Goal: Information Seeking & Learning: Learn about a topic

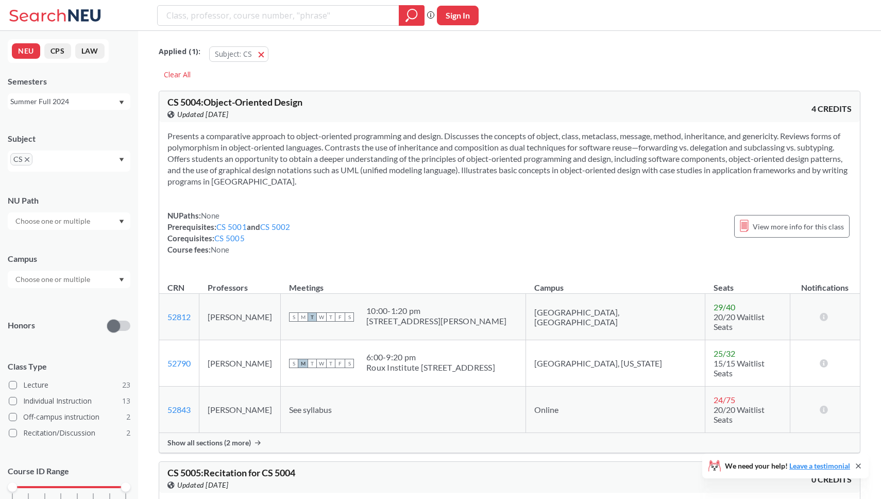
click at [99, 103] on div "Summer Full 2024" at bounding box center [64, 101] width 108 height 11
click at [79, 137] on div "Fall 2025" at bounding box center [69, 124] width 123 height 28
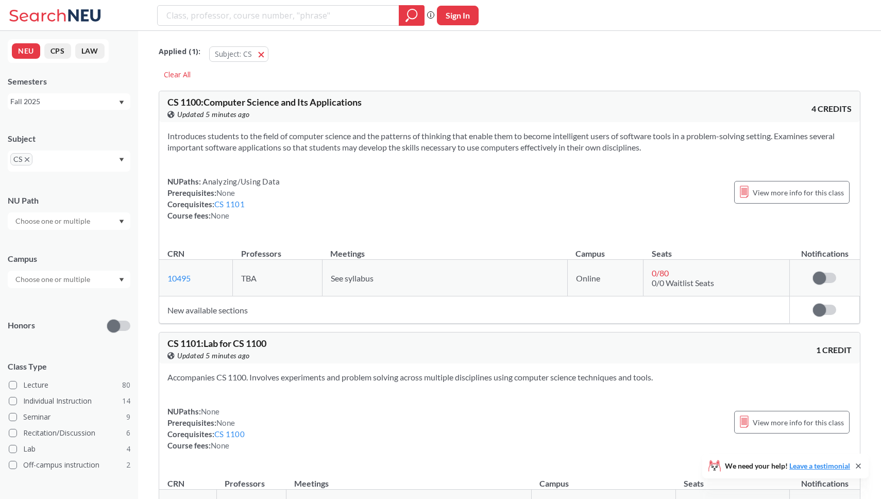
click at [46, 277] on input "text" at bounding box center [53, 279] width 87 height 12
type input "po"
click at [25, 303] on span "[GEOGRAPHIC_DATA], [US_STATE]" at bounding box center [70, 296] width 115 height 11
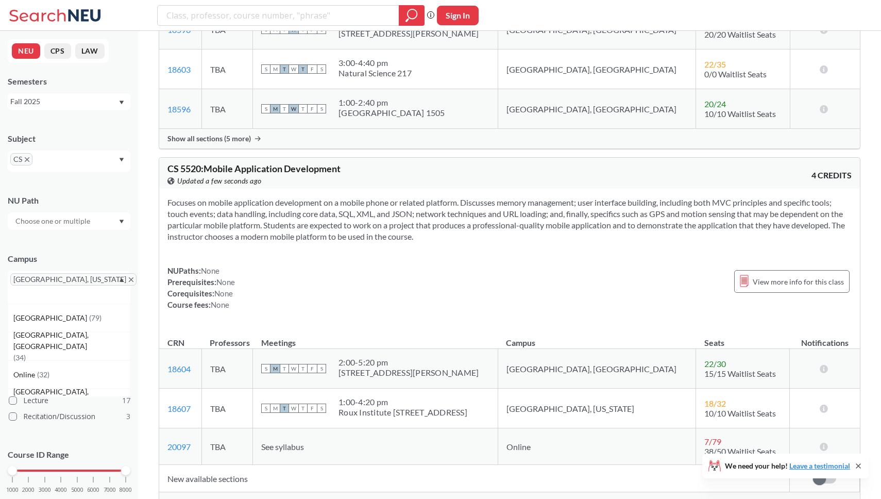
scroll to position [5361, 0]
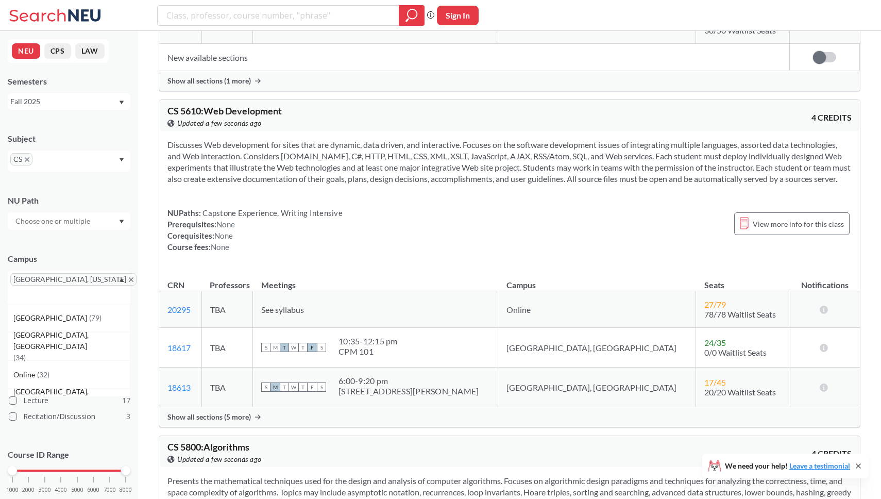
click at [222, 422] on span "Show all sections (5 more)" at bounding box center [208, 416] width 83 height 9
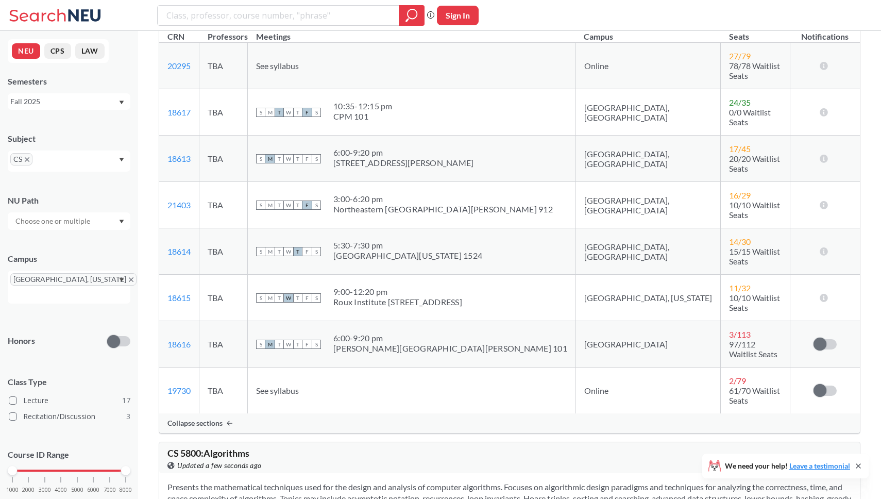
scroll to position [5606, 0]
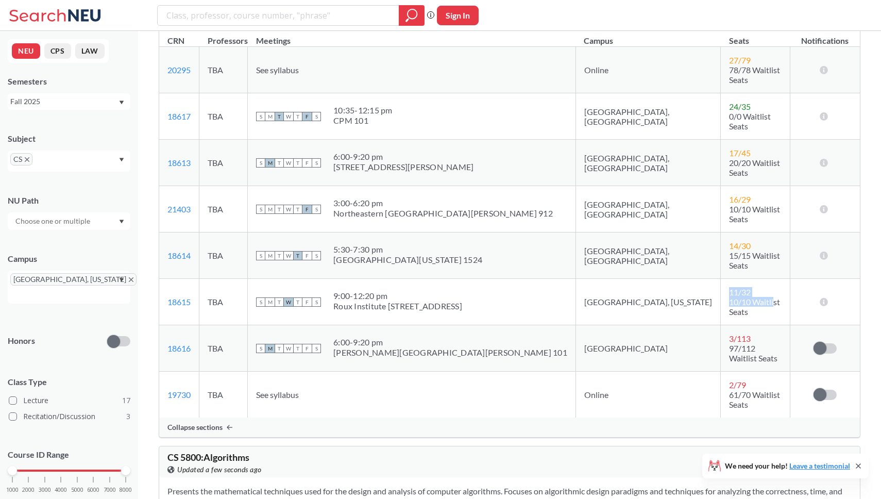
drag, startPoint x: 660, startPoint y: 265, endPoint x: 709, endPoint y: 281, distance: 51.2
click at [721, 281] on td "11 / 32 10/10 Waitlist Seats" at bounding box center [755, 302] width 69 height 46
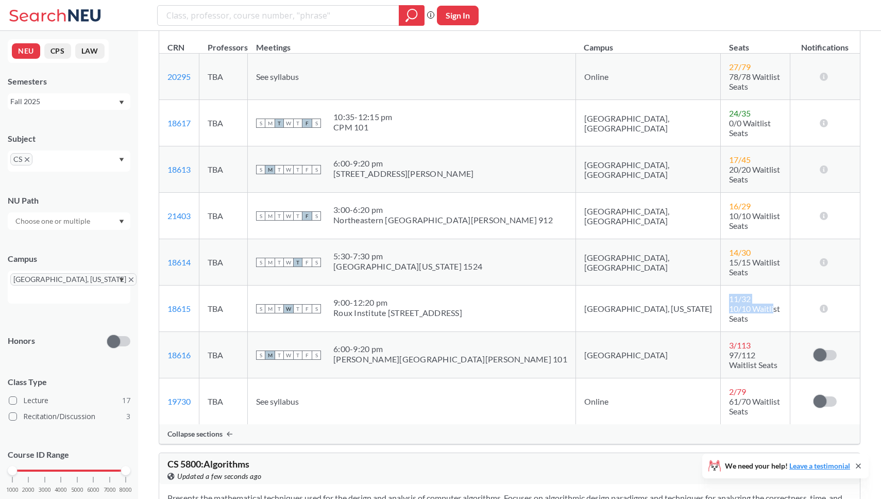
scroll to position [5597, 0]
click at [729, 295] on span "11 / 32" at bounding box center [740, 300] width 22 height 10
drag, startPoint x: 663, startPoint y: 277, endPoint x: 711, endPoint y: 273, distance: 48.1
click at [721, 287] on td "11 / 32 10/10 Waitlist Seats" at bounding box center [755, 310] width 69 height 46
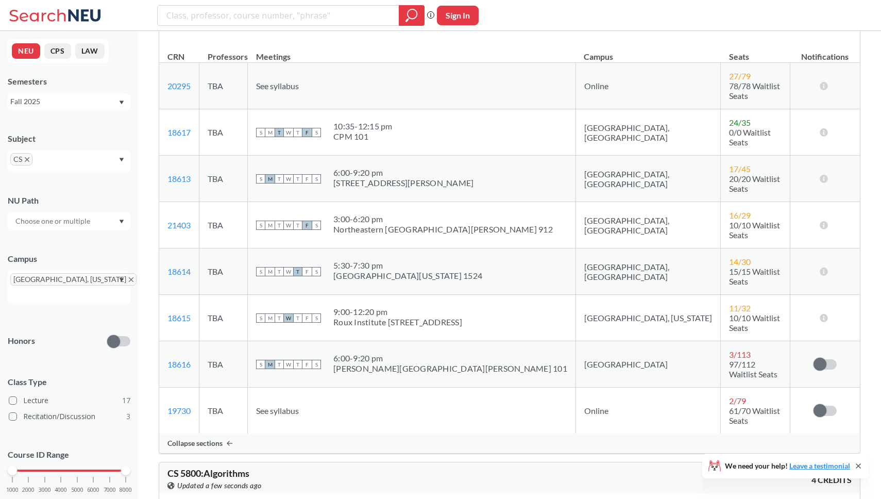
scroll to position [5585, 0]
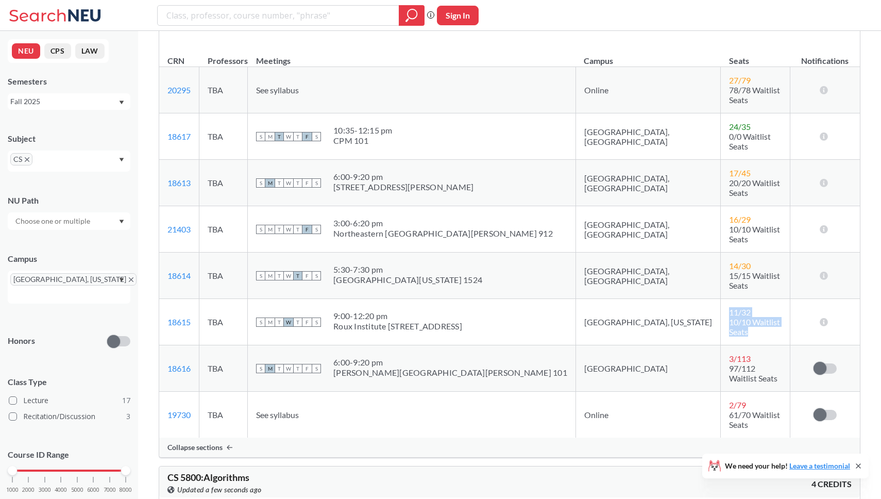
drag, startPoint x: 658, startPoint y: 293, endPoint x: 742, endPoint y: 309, distance: 85.6
click at [742, 309] on td "11 / 32 10/10 Waitlist Seats" at bounding box center [755, 322] width 69 height 46
click at [742, 310] on td "11 / 32 10/10 Waitlist Seats" at bounding box center [755, 322] width 69 height 46
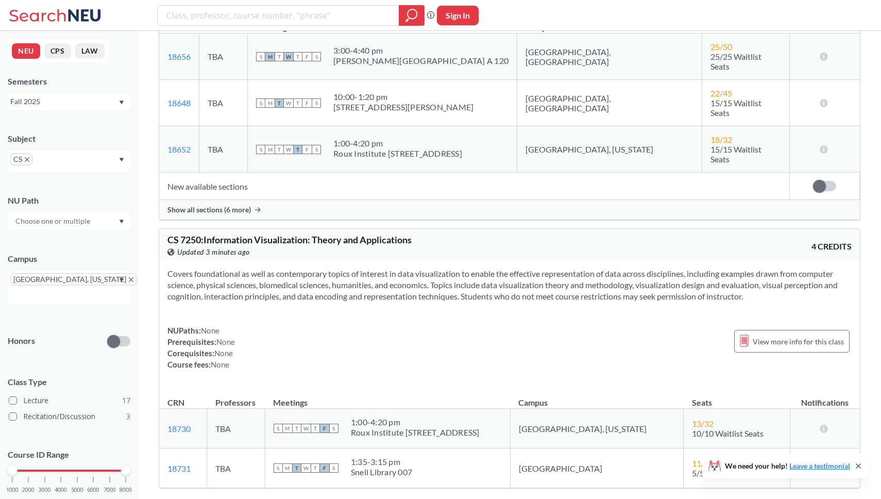
scroll to position [6573, 0]
drag, startPoint x: 741, startPoint y: 342, endPoint x: 609, endPoint y: 343, distance: 132.4
click at [609, 409] on tr "18730 View this section on Banner. TBA S M T W T F S 1:00 - 4:20 pm Roux Instit…" at bounding box center [509, 429] width 701 height 40
click at [609, 409] on td "[GEOGRAPHIC_DATA], [US_STATE]" at bounding box center [597, 429] width 174 height 40
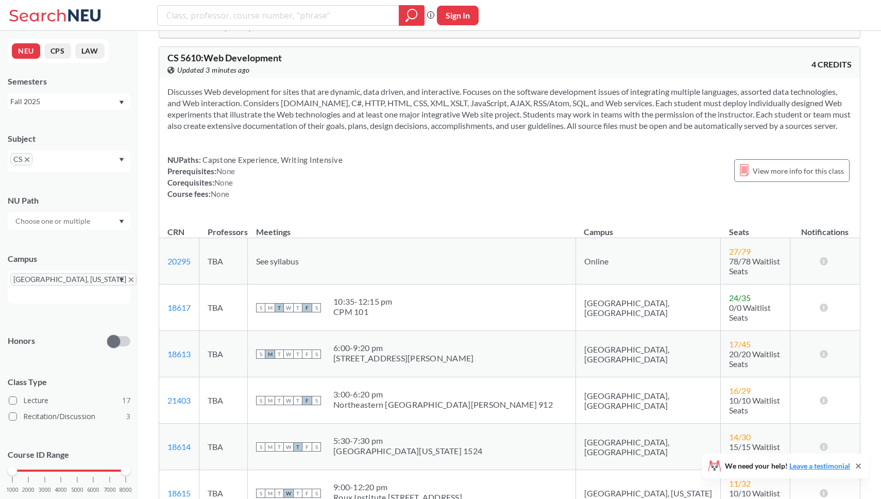
scroll to position [5407, 0]
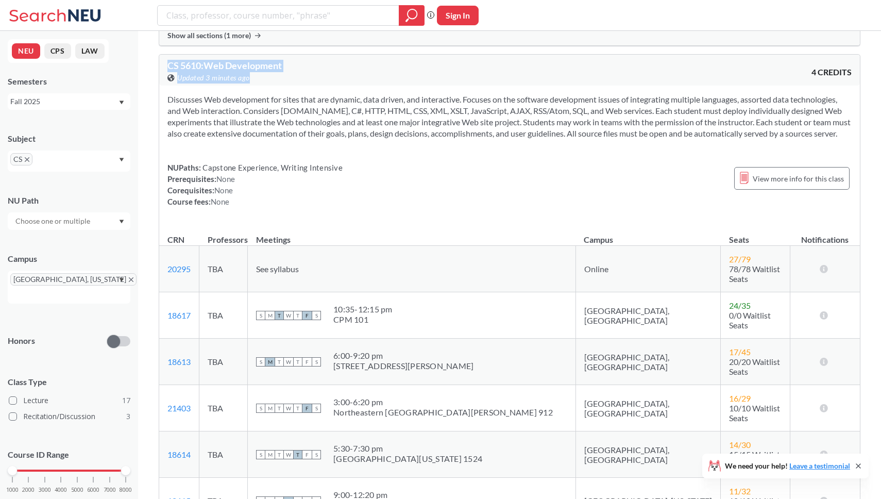
drag, startPoint x: 168, startPoint y: 67, endPoint x: 297, endPoint y: 72, distance: 128.9
click at [297, 72] on div "CS 5610 : Web Development View this course on Banner. Updated 3 minutes ago" at bounding box center [338, 72] width 342 height 23
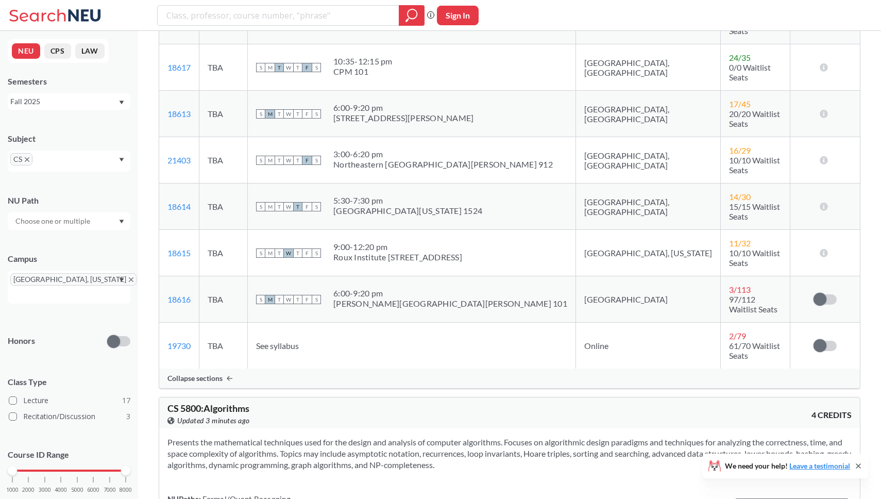
scroll to position [5666, 0]
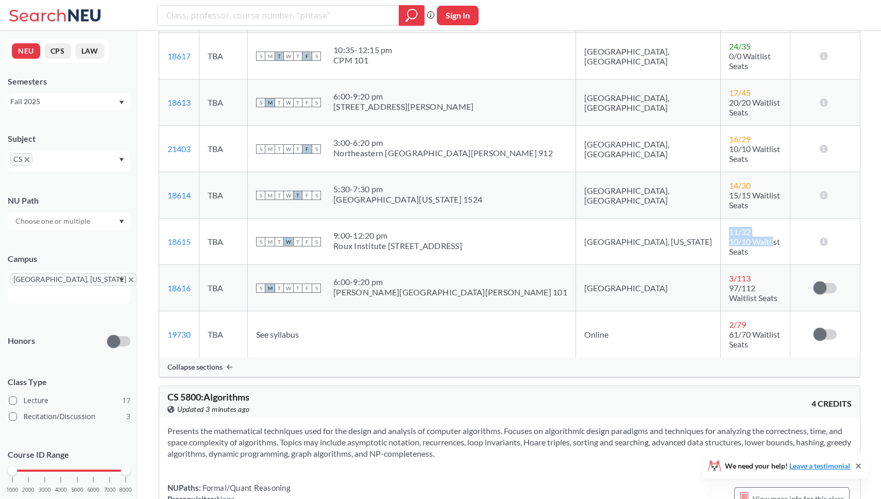
drag, startPoint x: 710, startPoint y: 213, endPoint x: 660, endPoint y: 212, distance: 50.0
click at [721, 219] on td "11 / 32 10/10 Waitlist Seats" at bounding box center [755, 242] width 69 height 46
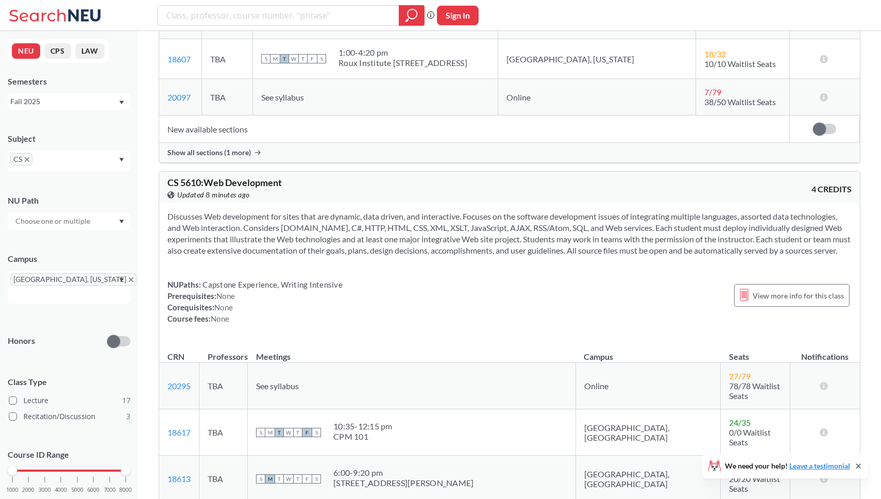
scroll to position [5220, 0]
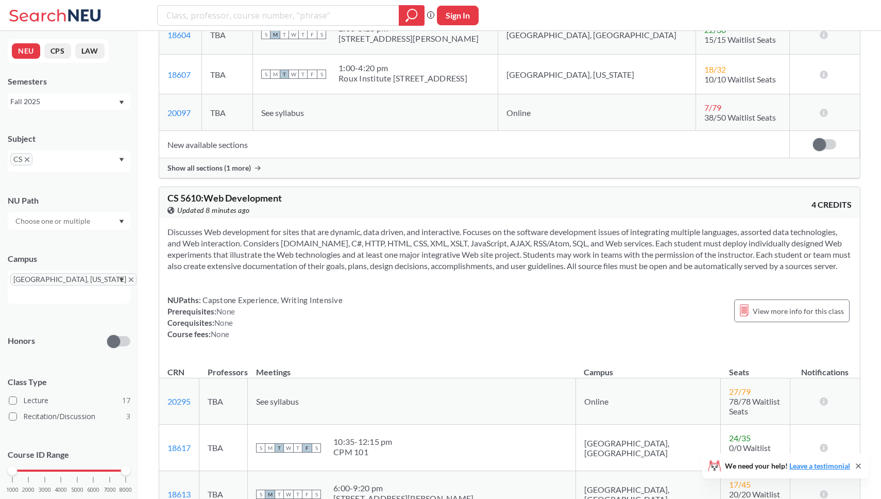
click at [187, 198] on span "CS 5610 : Web Development" at bounding box center [224, 197] width 114 height 11
copy span "5610"
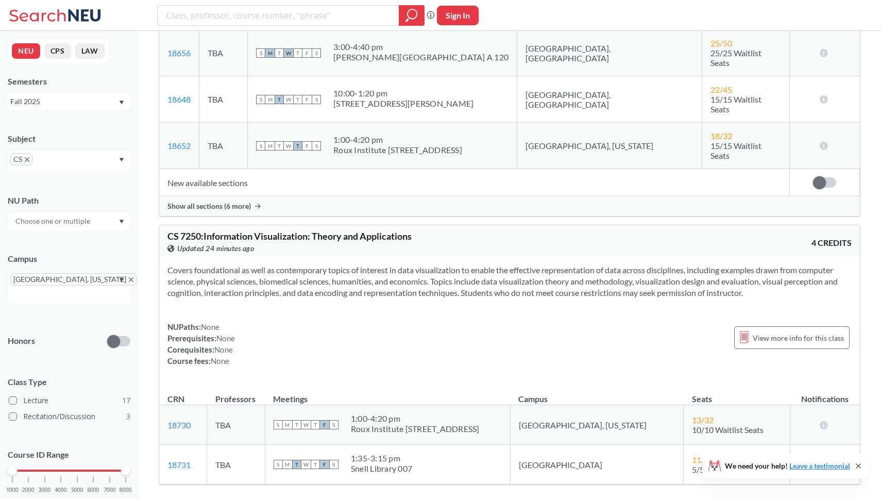
scroll to position [6570, 0]
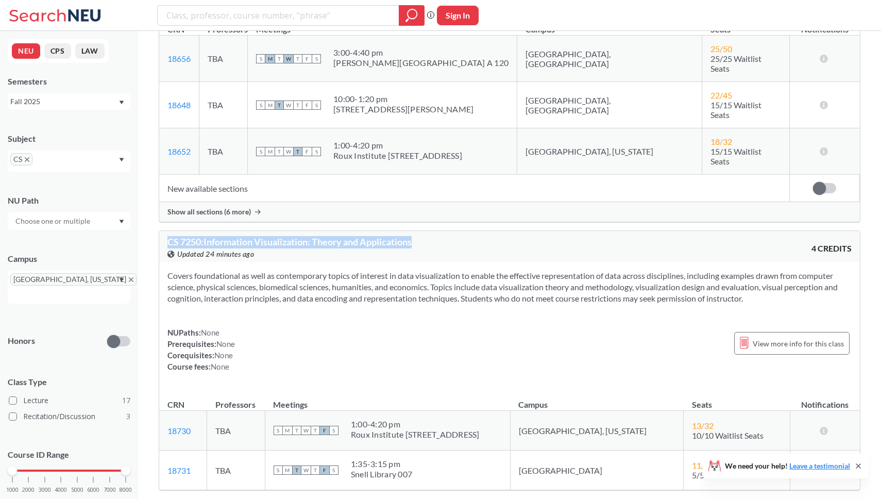
drag, startPoint x: 166, startPoint y: 149, endPoint x: 426, endPoint y: 149, distance: 260.3
click at [426, 231] on div "CS 7250 : Information Visualization: Theory and Applications View this course o…" at bounding box center [509, 246] width 701 height 31
copy span "CS 7250 : Information Visualization: Theory and Applications"
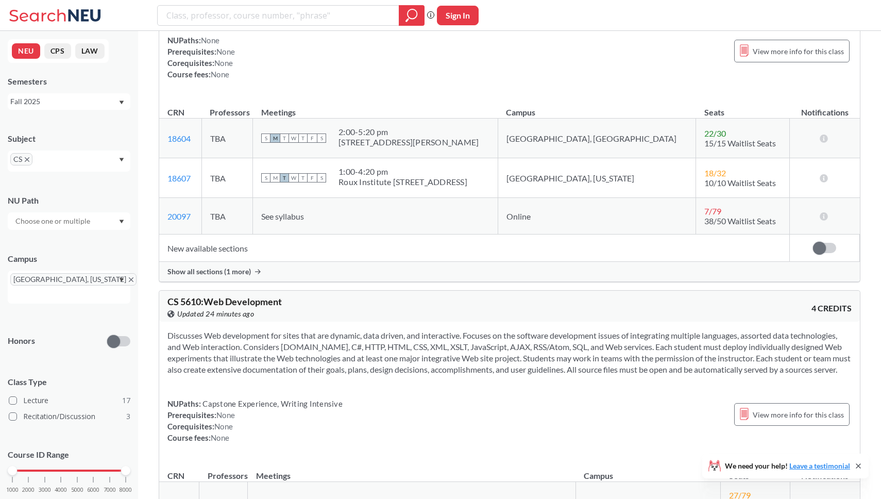
scroll to position [5163, 0]
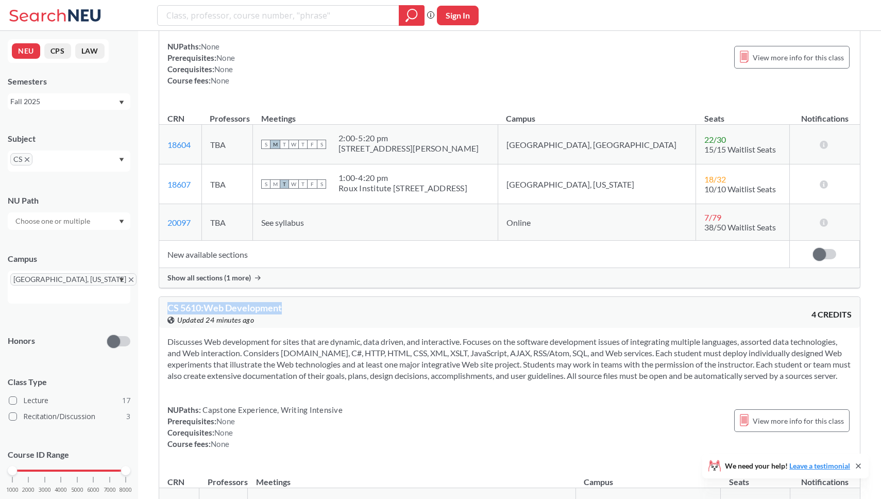
click at [299, 304] on div "CS 5610 : Web Development View this course on Banner. Updated 24 minutes ago 4 …" at bounding box center [509, 312] width 701 height 31
copy span "CS 5610 : Web Development"
